Goal: Task Accomplishment & Management: Manage account settings

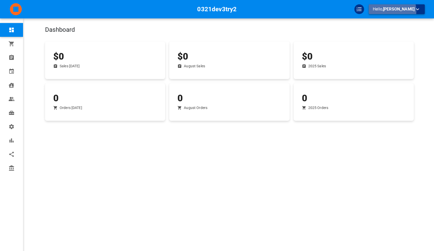
click at [390, 12] on p "Hello, [PERSON_NAME]" at bounding box center [397, 9] width 48 height 6
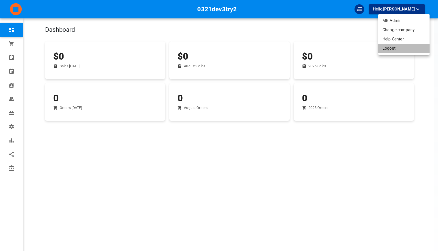
click at [386, 53] on li "Logout" at bounding box center [403, 48] width 51 height 9
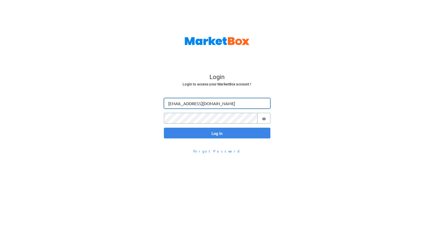
click at [176, 107] on input "omar@gomarketbox.com" at bounding box center [217, 103] width 106 height 11
click at [178, 104] on input "omar@gomarketbox.com" at bounding box center [217, 103] width 106 height 11
type input "omar+heeyaw@gomarketbox.com"
click at [164, 128] on button "Log in" at bounding box center [217, 133] width 106 height 11
